Goal: Task Accomplishment & Management: Manage account settings

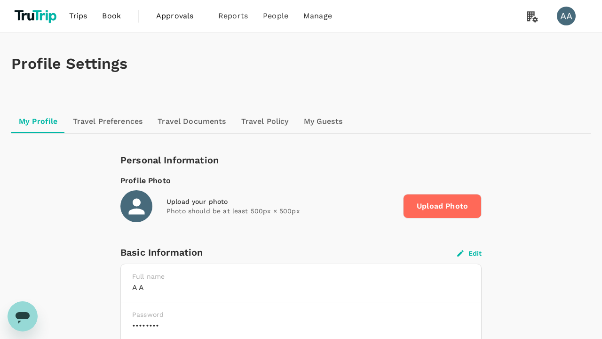
click at [469, 253] on button "Edit" at bounding box center [469, 253] width 24 height 8
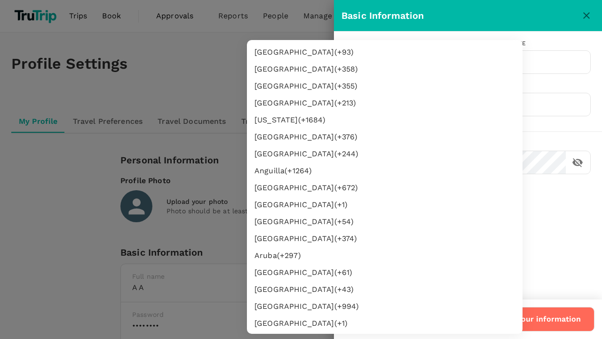
type input "62"
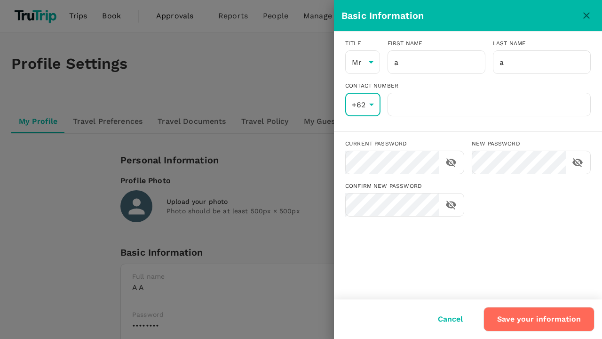
scroll to position [1731, 0]
type input "8888888888"
click at [489, 104] on input "8888888888" at bounding box center [489, 105] width 203 height 24
click at [540, 319] on button "Save your information" at bounding box center [539, 319] width 111 height 24
